Goal: Complete application form

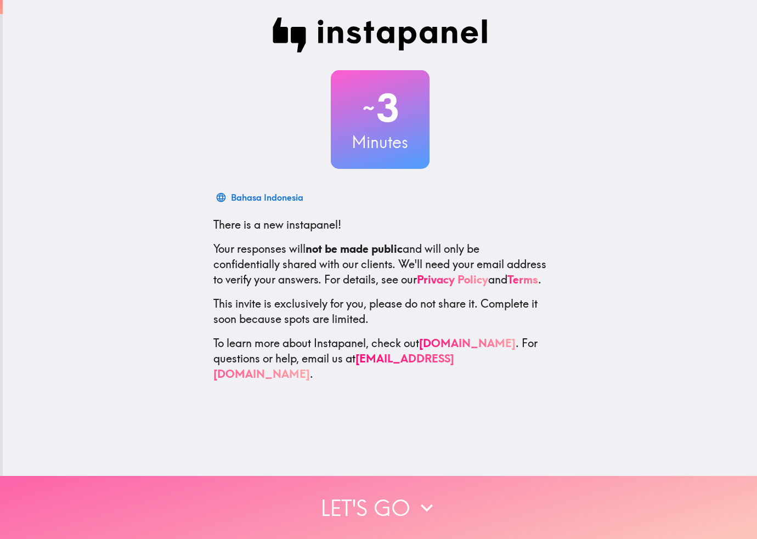
click at [351, 489] on button "Let's go" at bounding box center [378, 507] width 757 height 63
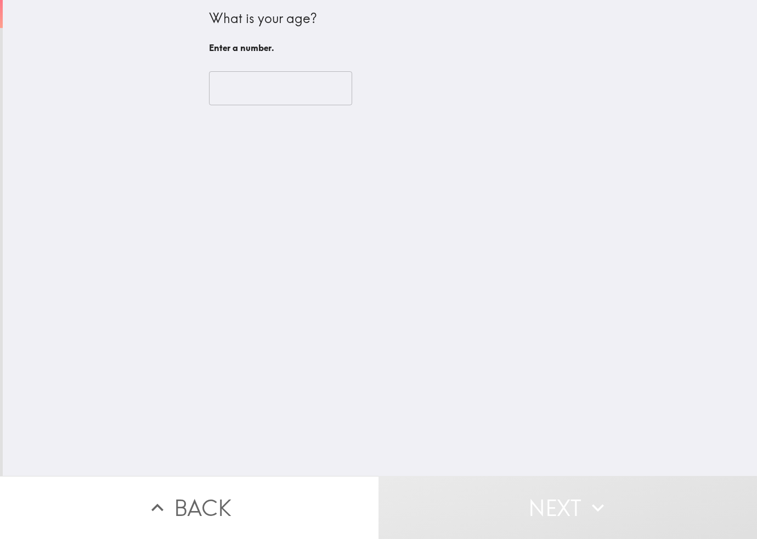
click at [287, 98] on input "number" at bounding box center [280, 88] width 143 height 34
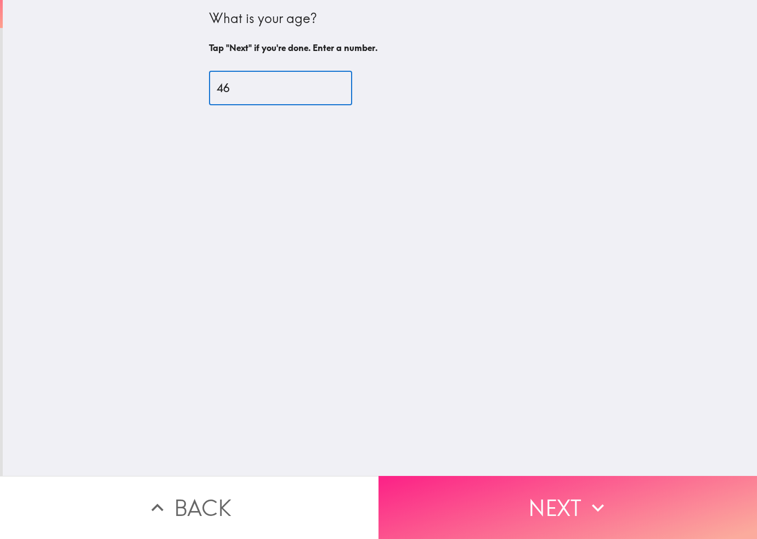
type input "46"
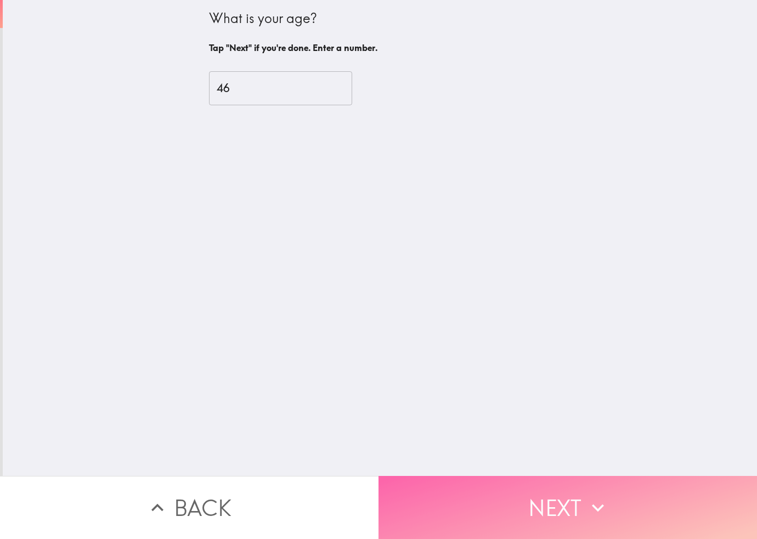
click at [445, 486] on button "Next" at bounding box center [567, 507] width 378 height 63
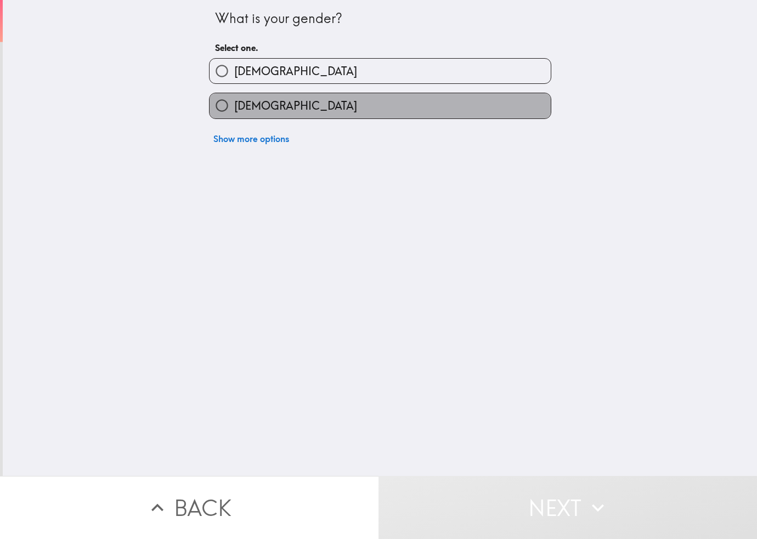
click at [273, 100] on label "[DEMOGRAPHIC_DATA]" at bounding box center [379, 105] width 341 height 25
click at [234, 100] on input "[DEMOGRAPHIC_DATA]" at bounding box center [221, 105] width 25 height 25
radio input "true"
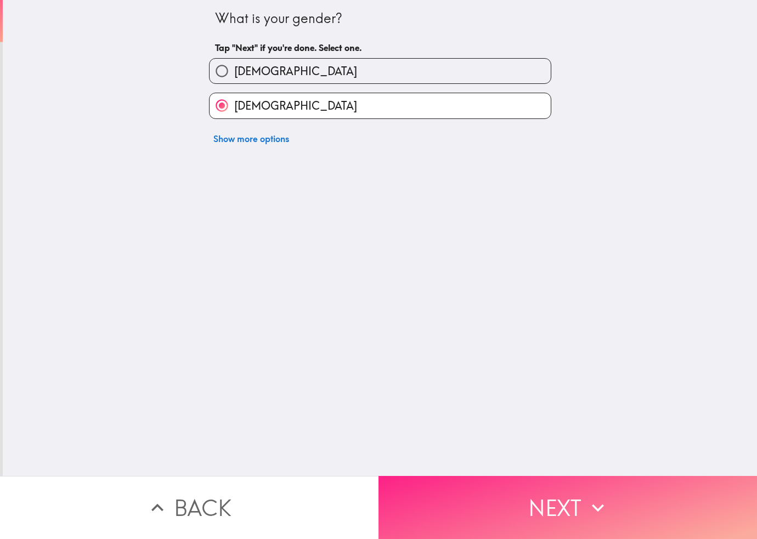
click at [427, 479] on button "Next" at bounding box center [567, 507] width 378 height 63
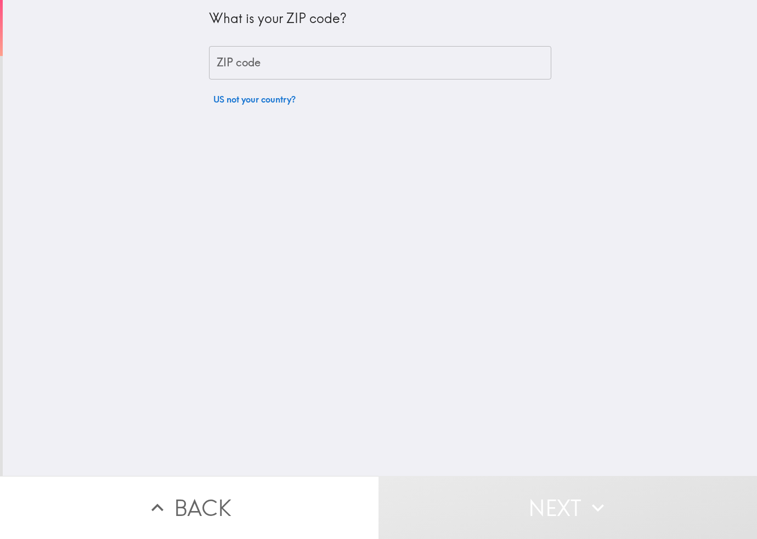
click at [265, 56] on input "ZIP code" at bounding box center [380, 63] width 342 height 34
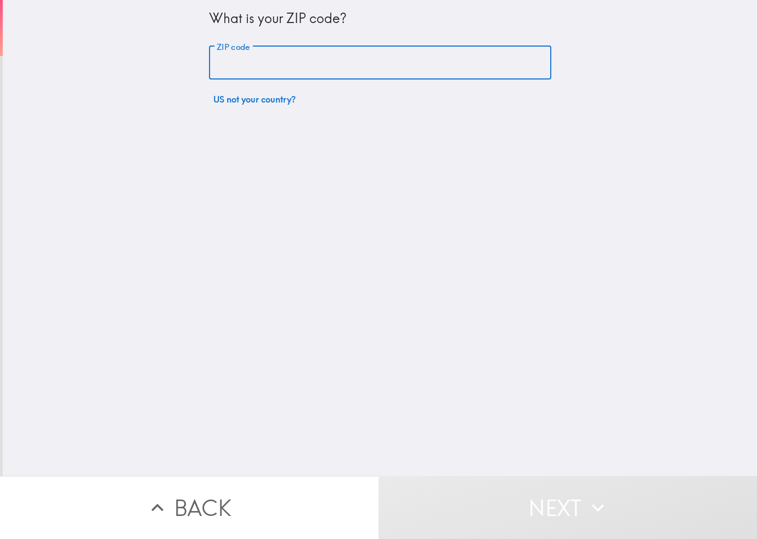
type input "76528"
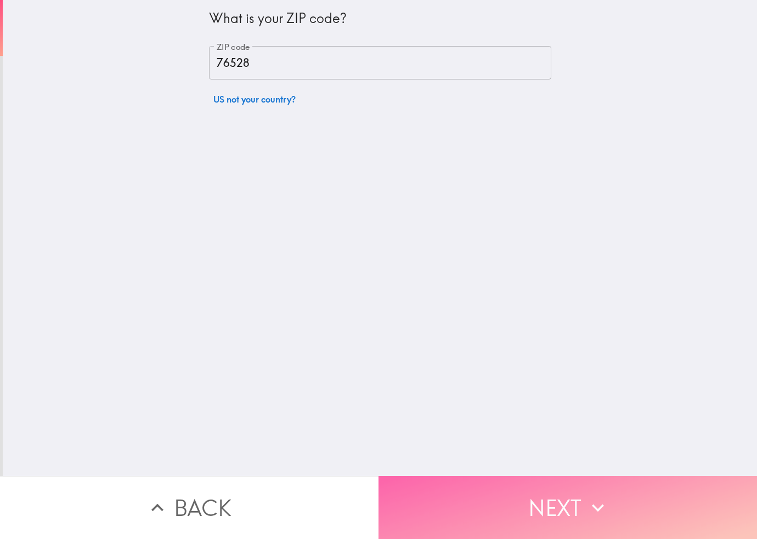
click at [426, 482] on button "Next" at bounding box center [567, 507] width 378 height 63
